Goal: Task Accomplishment & Management: Manage account settings

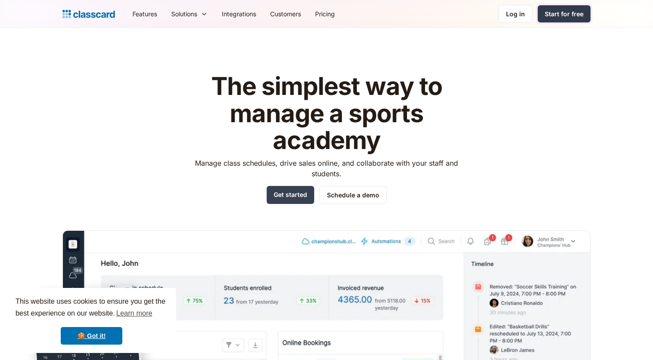
click at [567, 16] on div "Start for free" at bounding box center [564, 13] width 39 height 9
click at [518, 14] on div "Log in" at bounding box center [515, 13] width 19 height 9
